Goal: Task Accomplishment & Management: Use online tool/utility

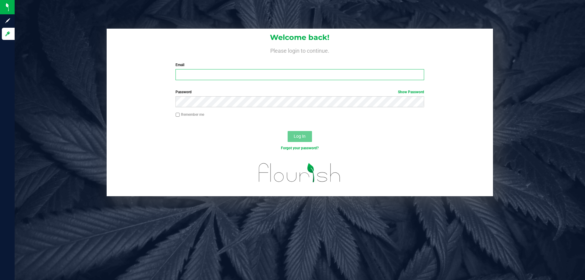
click at [181, 74] on input "Email" at bounding box center [300, 74] width 248 height 11
type input "[EMAIL_ADDRESS][DOMAIN_NAME]"
click at [288, 131] on button "Log In" at bounding box center [300, 136] width 24 height 11
